Goal: Task Accomplishment & Management: Use online tool/utility

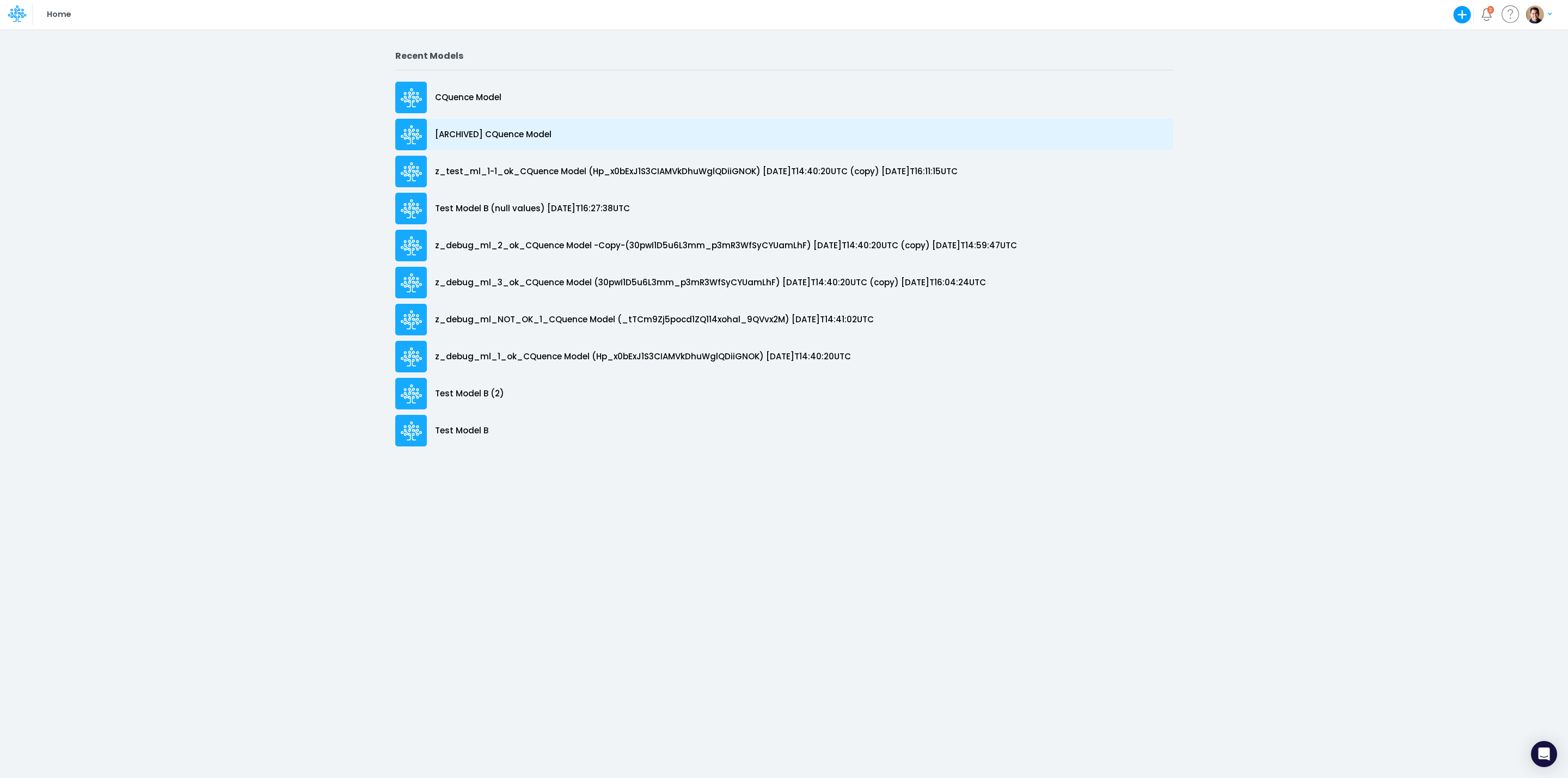
click at [478, 131] on p "[ARCHIVED] CQuence Model" at bounding box center [493, 134] width 117 height 13
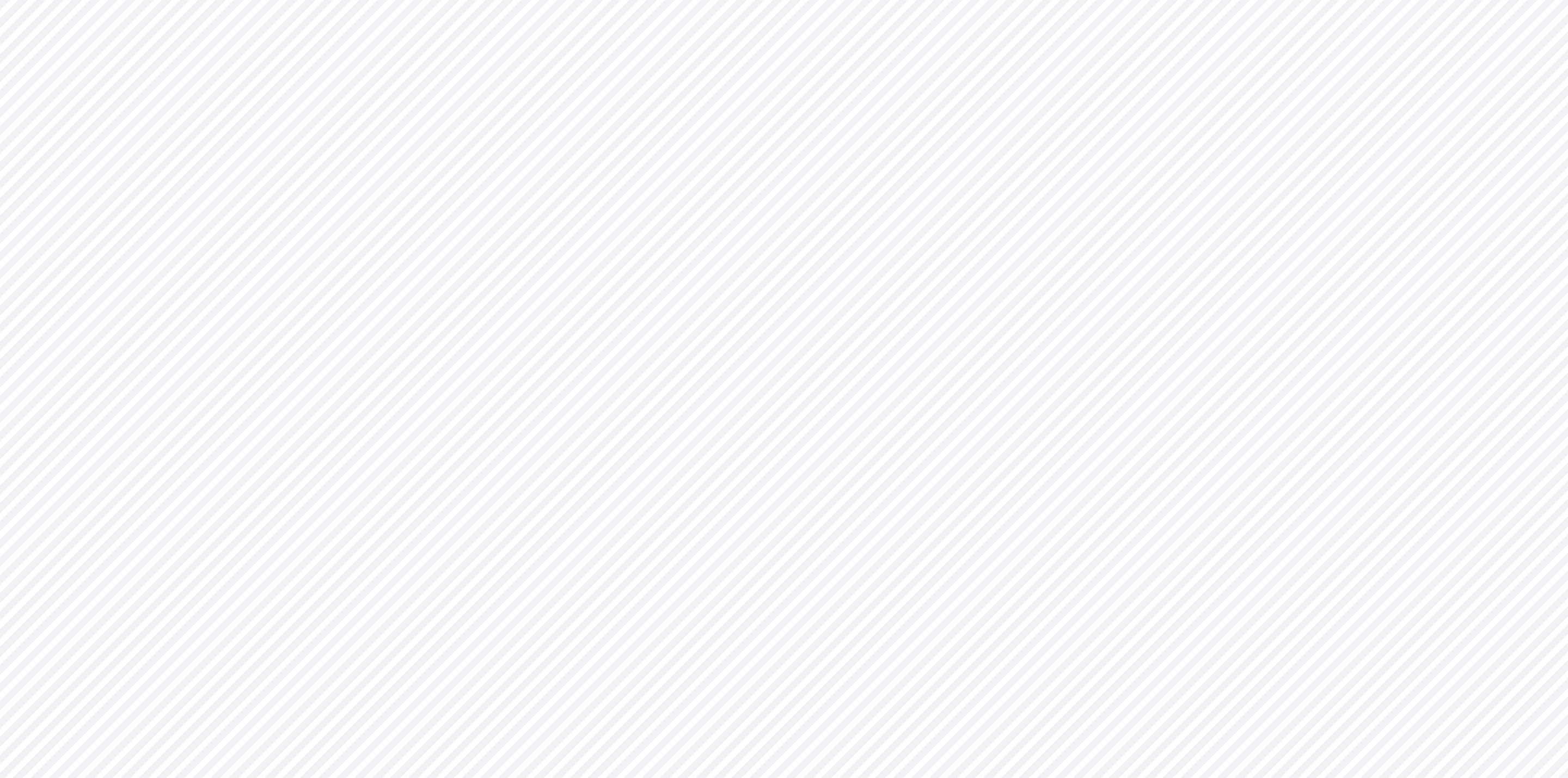
type input "Consolidated All by Month"
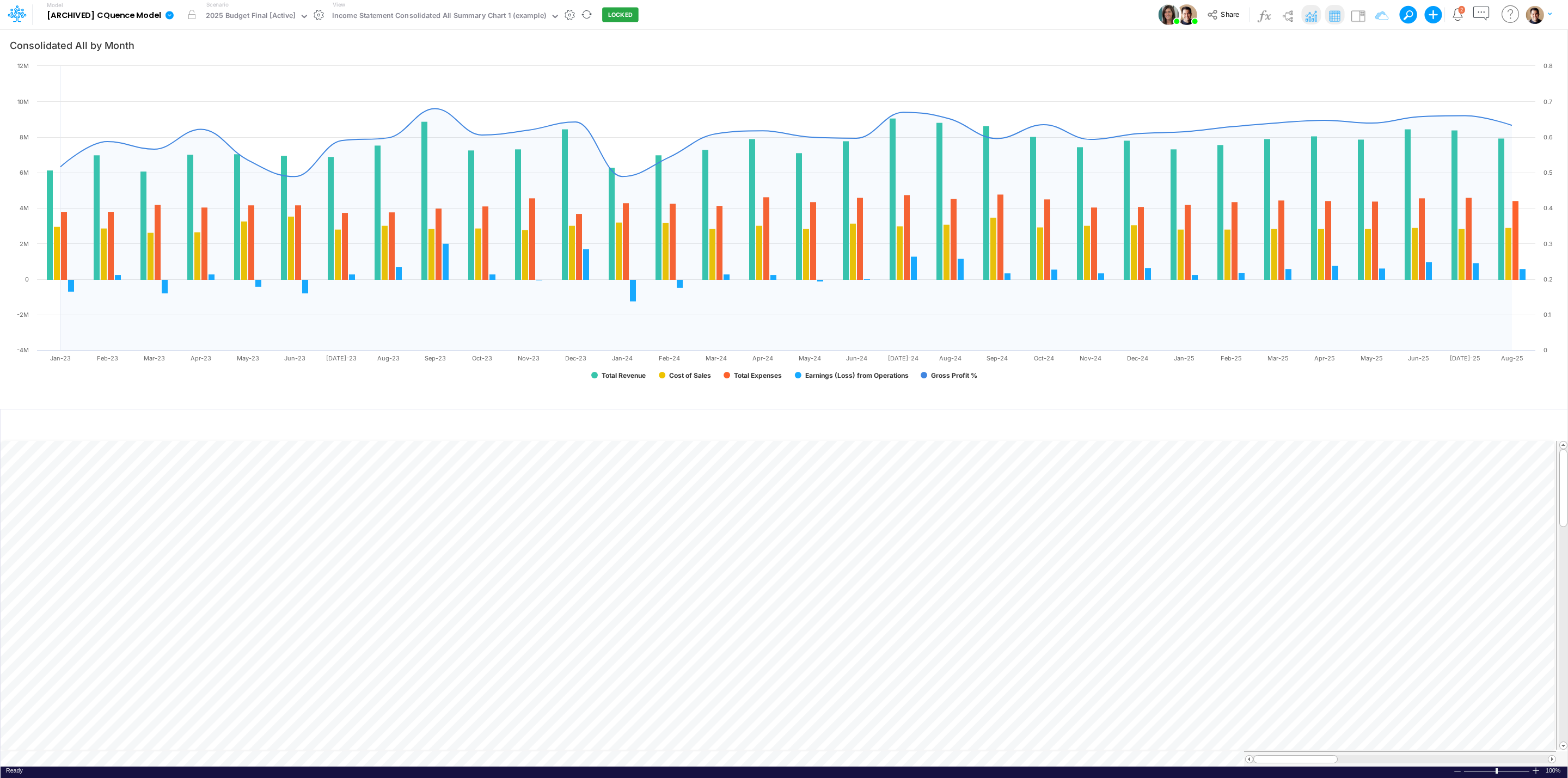
click at [173, 11] on icon at bounding box center [169, 15] width 10 height 10
click at [221, 62] on button "Duplicate" at bounding box center [224, 60] width 117 height 17
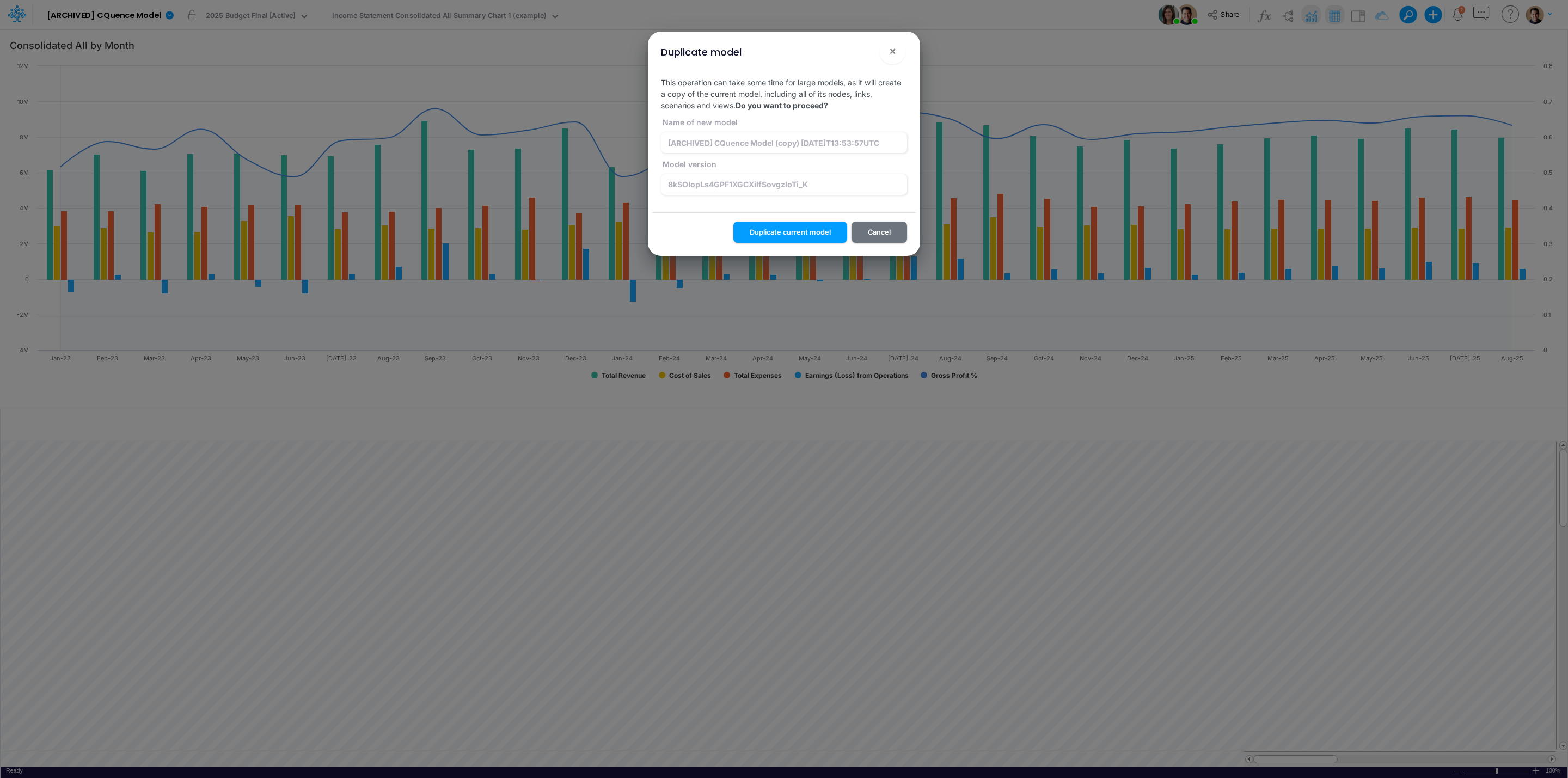
click at [861, 52] on button "!" at bounding box center [857, 53] width 13 height 13
click at [847, 181] on input "8kSOIopLs4GPF1XGCXilfSovgzloTi_K" at bounding box center [783, 184] width 246 height 21
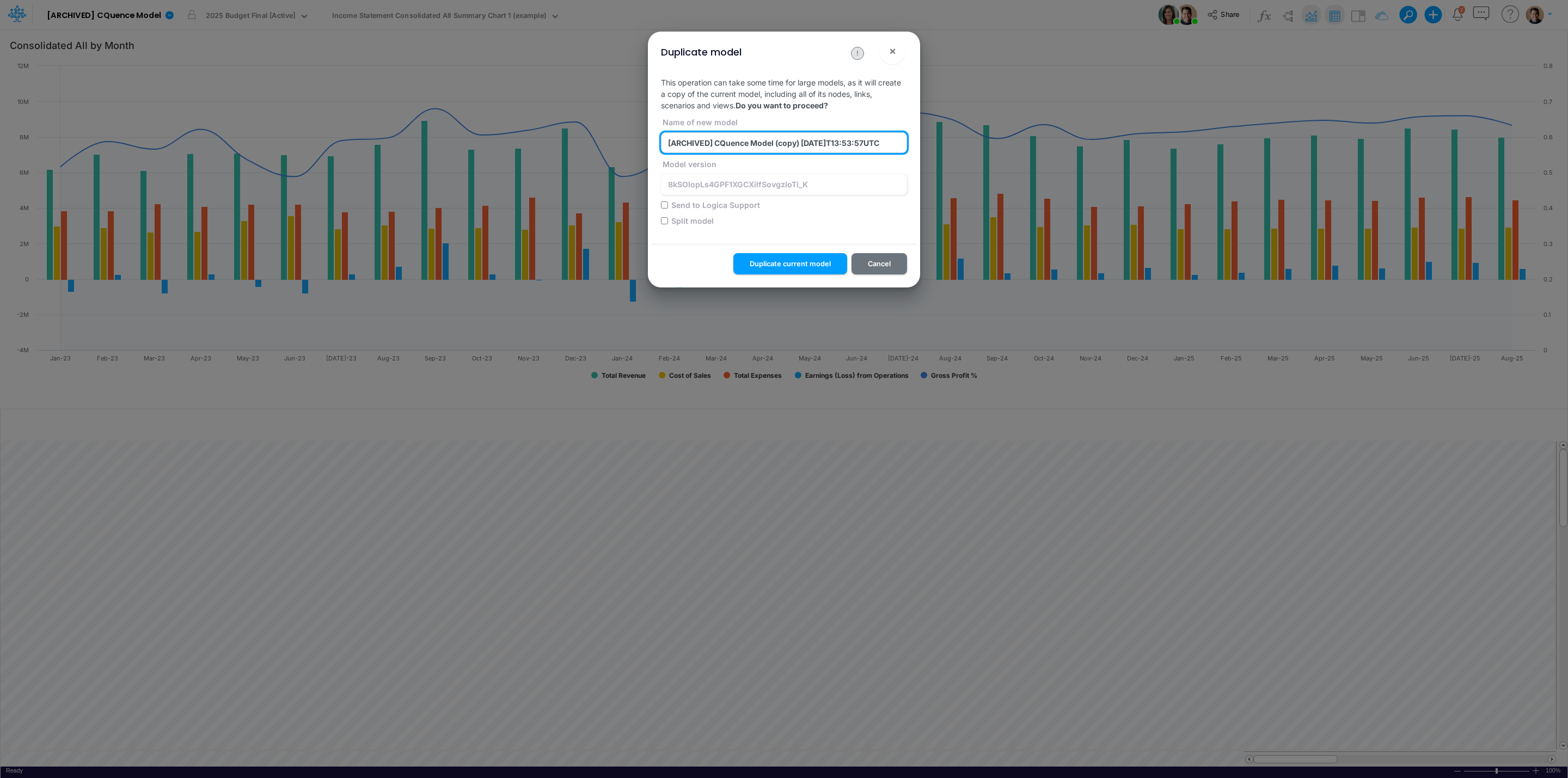
click at [825, 141] on input "[ARCHIVED] CQuence Model (copy) [DATE]T13:53:57UTC" at bounding box center [783, 143] width 246 height 21
click at [662, 203] on input "Send to Logica Support" at bounding box center [664, 205] width 7 height 7
checkbox input "true"
click at [790, 265] on button "Duplicate current model" at bounding box center [790, 263] width 114 height 21
